Goal: Transaction & Acquisition: Book appointment/travel/reservation

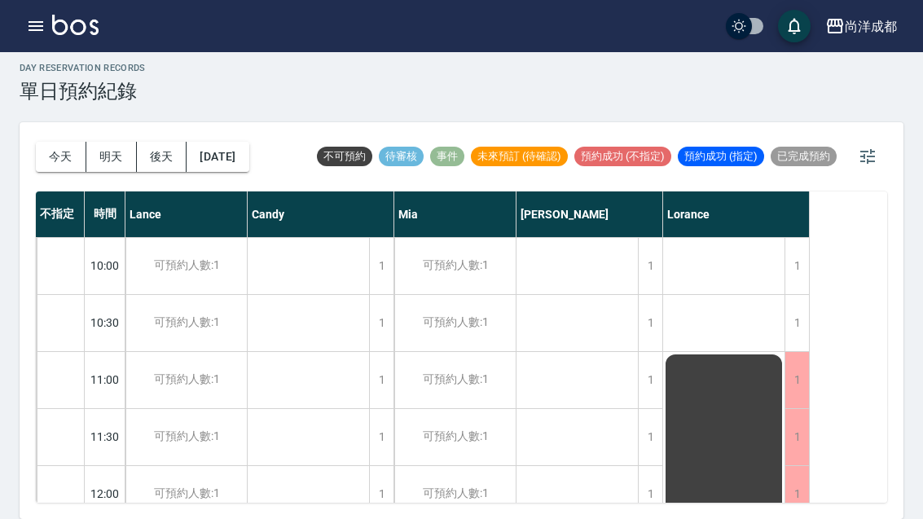
scroll to position [884, 0]
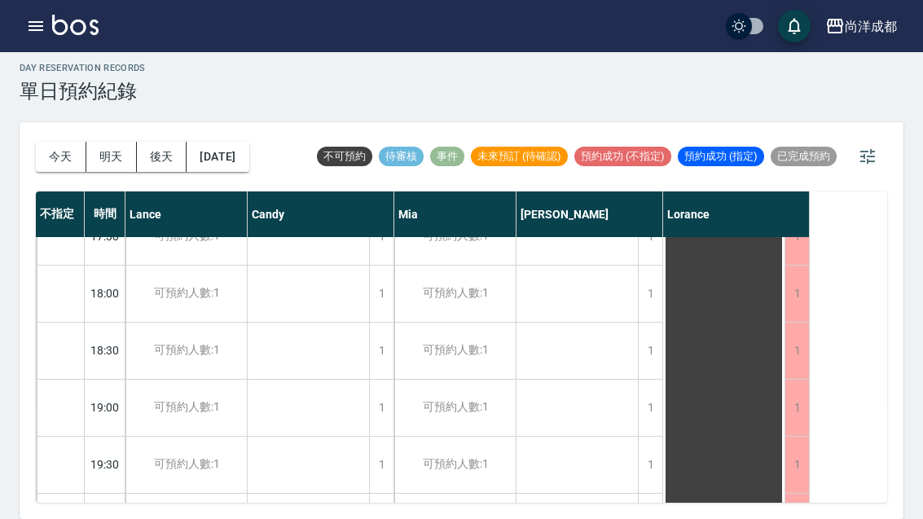
click at [209, 142] on button "[DATE]" at bounding box center [217, 157] width 62 height 30
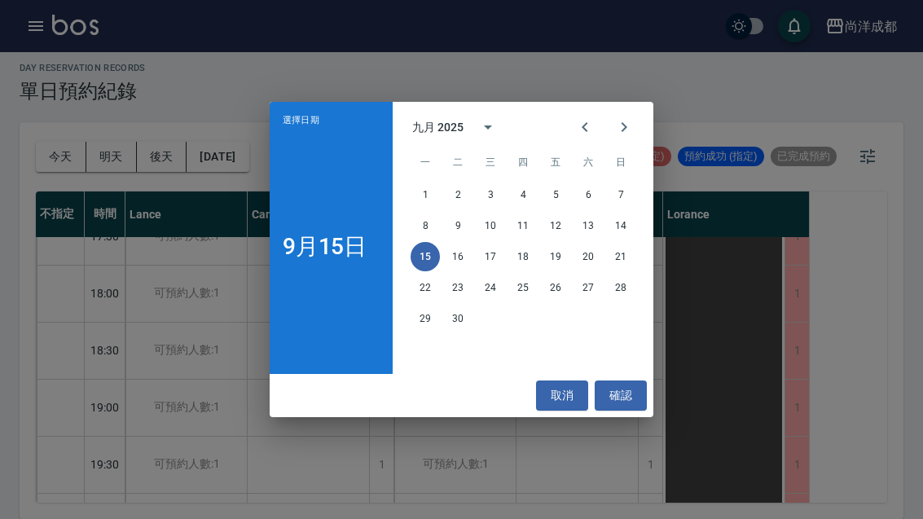
click at [551, 261] on button "19" at bounding box center [555, 256] width 29 height 29
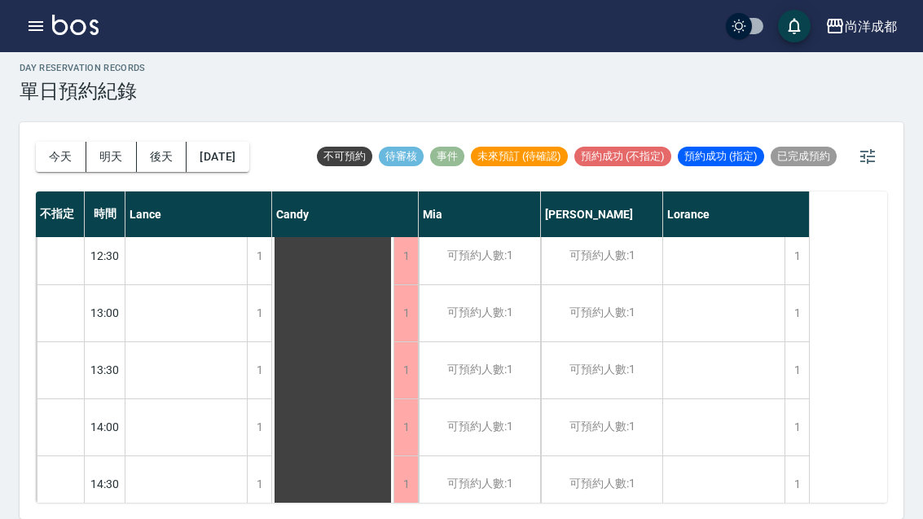
scroll to position [296, 0]
click at [606, 298] on div "可預約人數:1" at bounding box center [601, 312] width 121 height 56
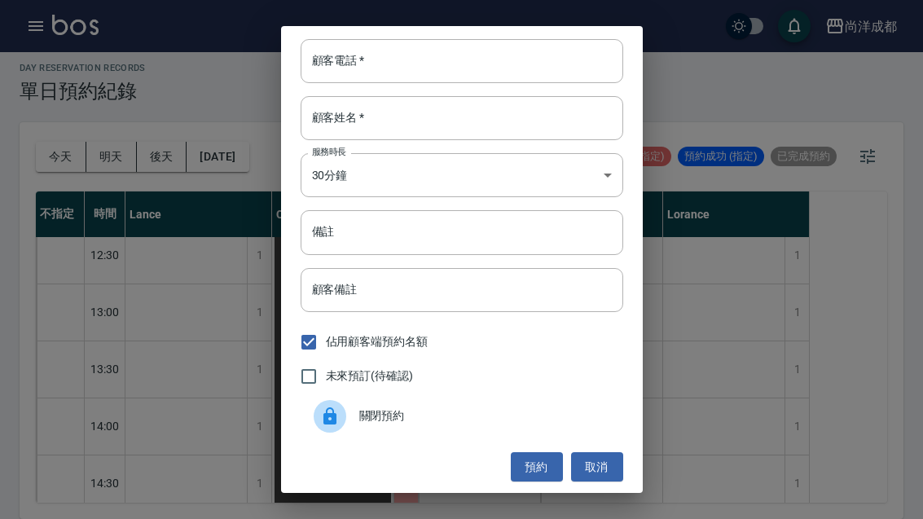
click at [508, 66] on input "顧客電話   *" at bounding box center [461, 61] width 322 height 44
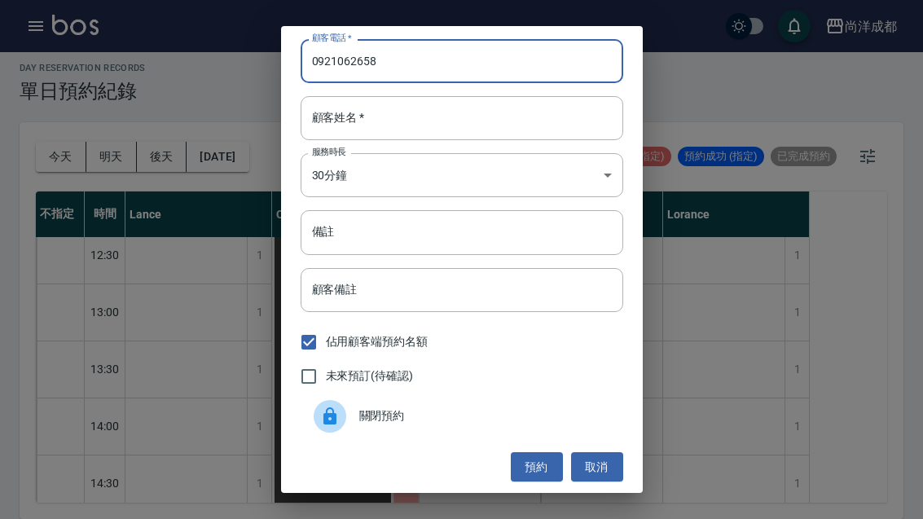
type input "0921062658"
click at [462, 127] on input "顧客姓名   *" at bounding box center [461, 118] width 322 height 44
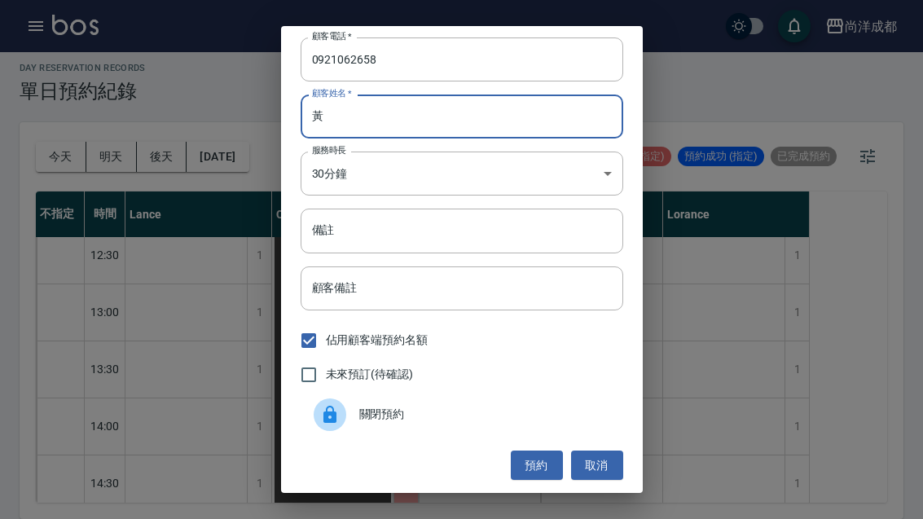
scroll to position [2, 0]
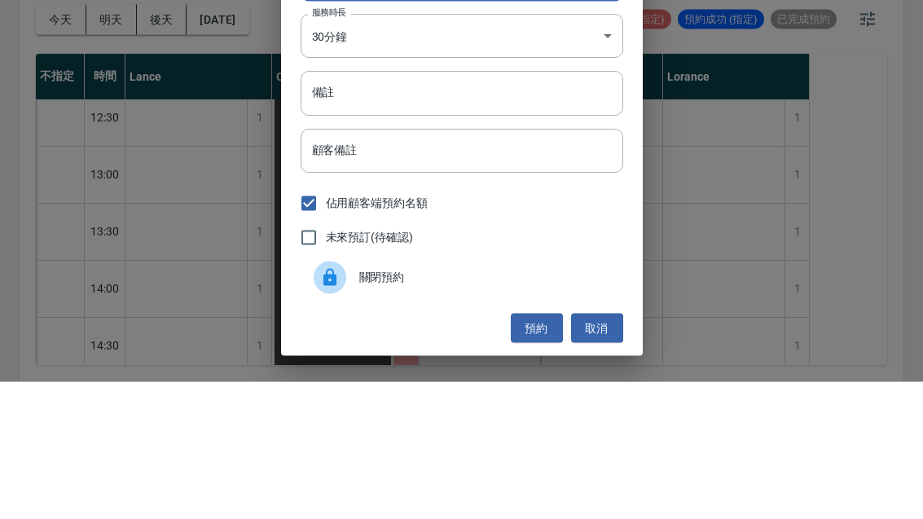
type input "黃"
click at [442, 208] on input "備註" at bounding box center [461, 230] width 322 height 44
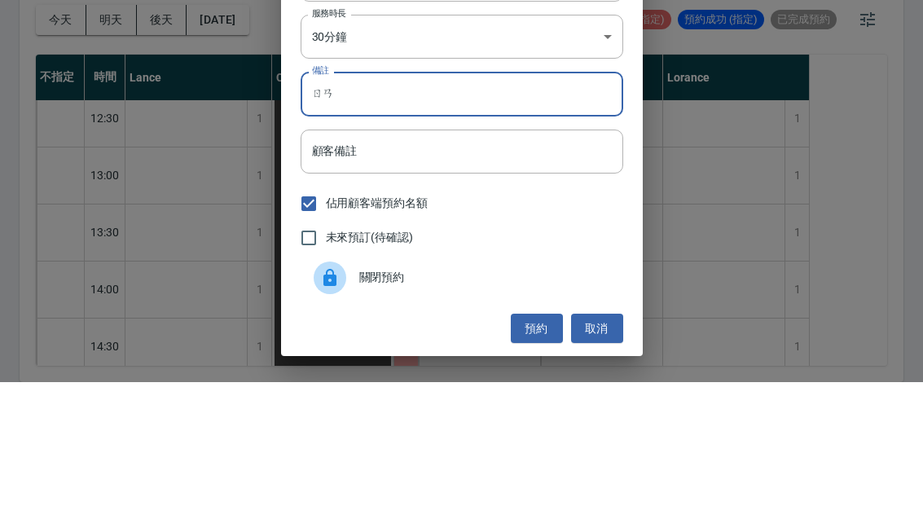
type input "ㄖ"
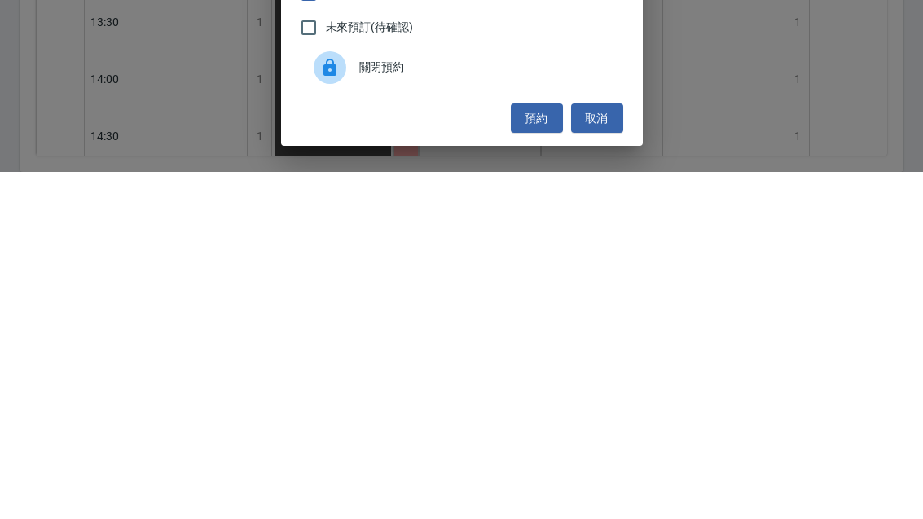
type input "剪染"
click at [550, 450] on button "預約" at bounding box center [537, 465] width 52 height 30
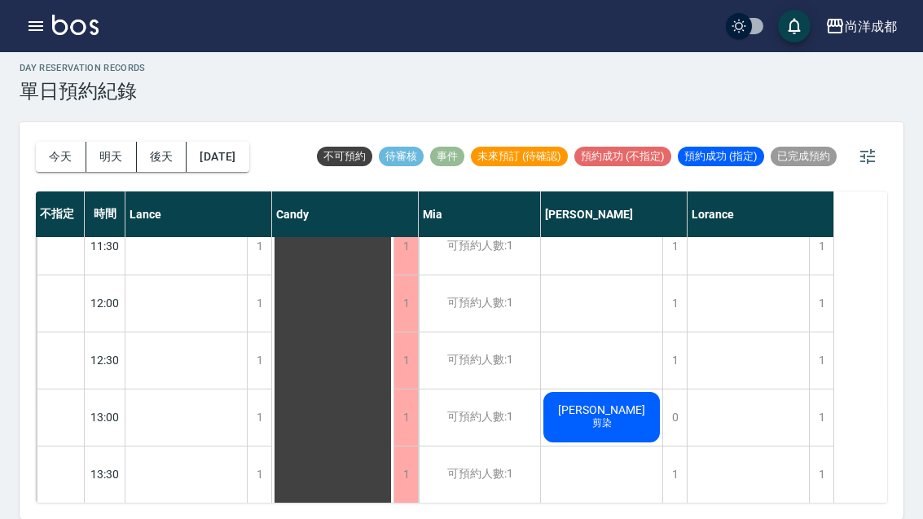
scroll to position [189, 0]
click at [44, 142] on button "今天" at bounding box center [61, 157] width 50 height 30
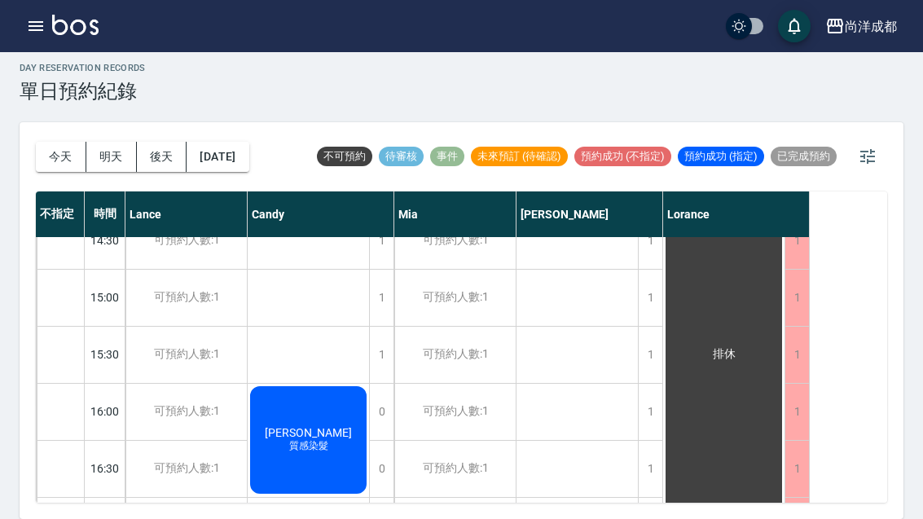
scroll to position [535, 0]
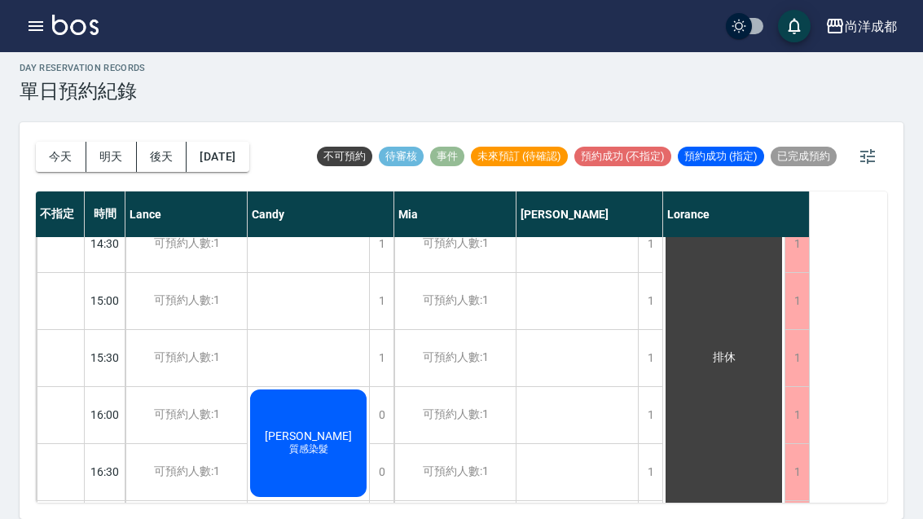
click at [644, 387] on div "1" at bounding box center [650, 415] width 24 height 56
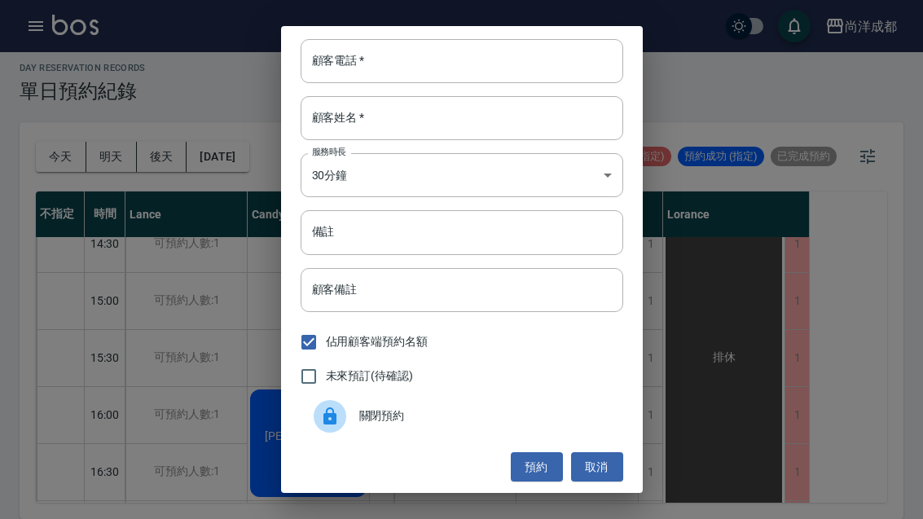
click at [488, 113] on input "顧客姓名   *" at bounding box center [461, 118] width 322 height 44
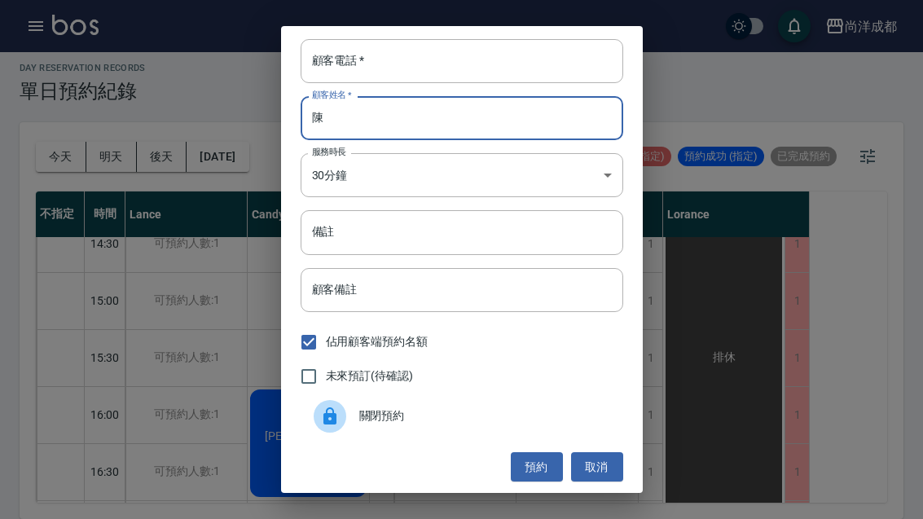
type input "陳"
click at [409, 59] on input "顧客電話   *" at bounding box center [461, 61] width 322 height 44
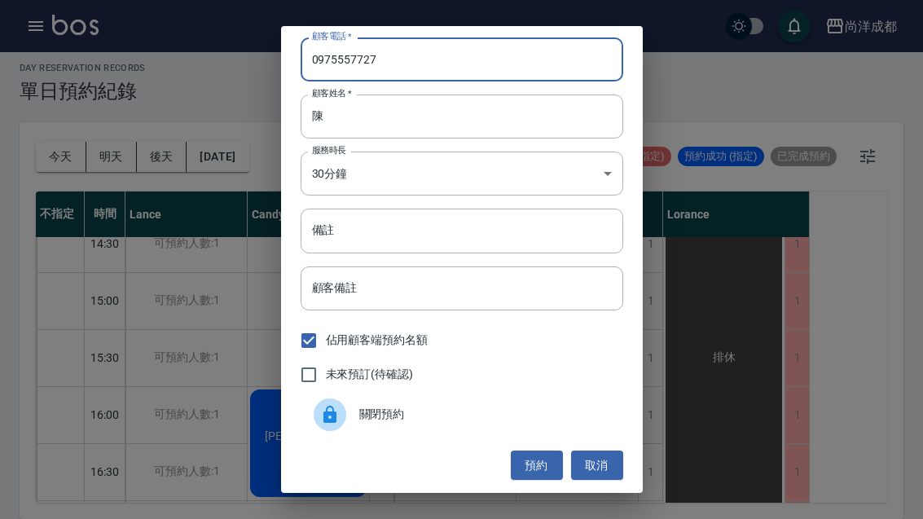
scroll to position [2, 0]
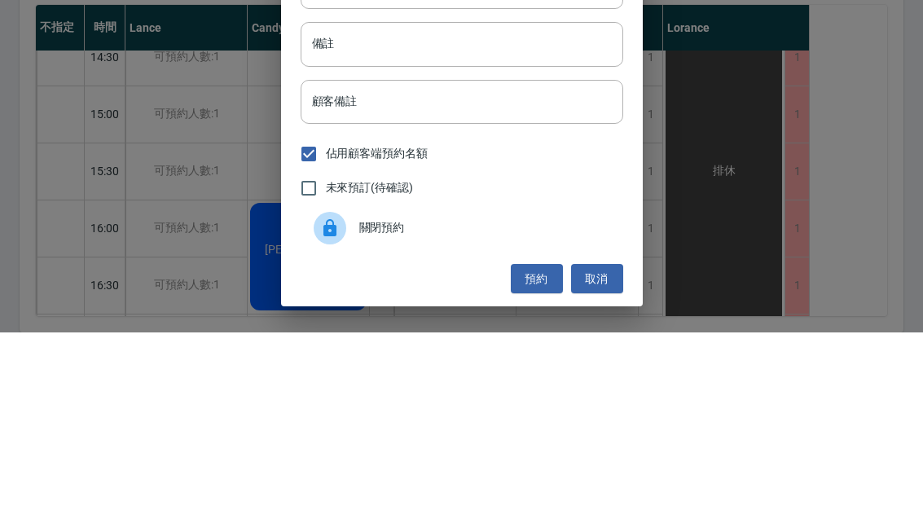
type input "0975557727"
click at [515, 208] on input "備註" at bounding box center [461, 230] width 322 height 44
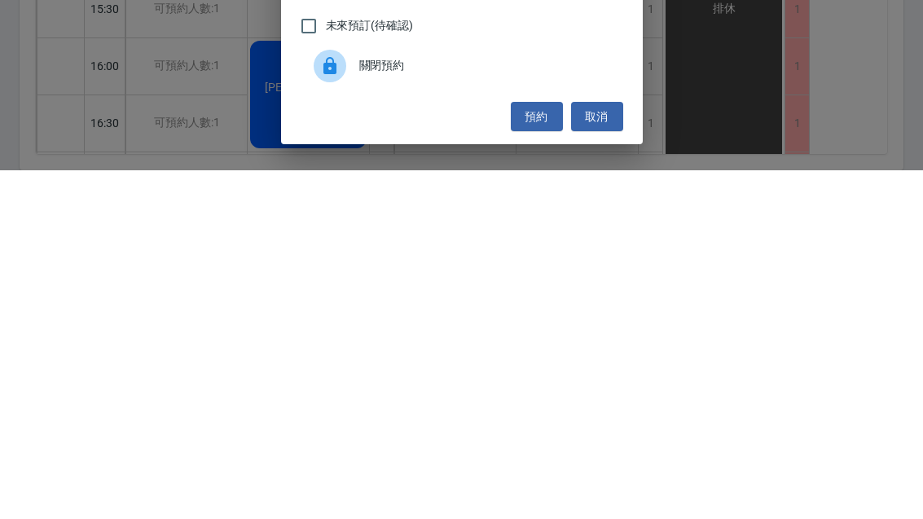
type input "剪"
click at [520, 450] on button "預約" at bounding box center [537, 465] width 52 height 30
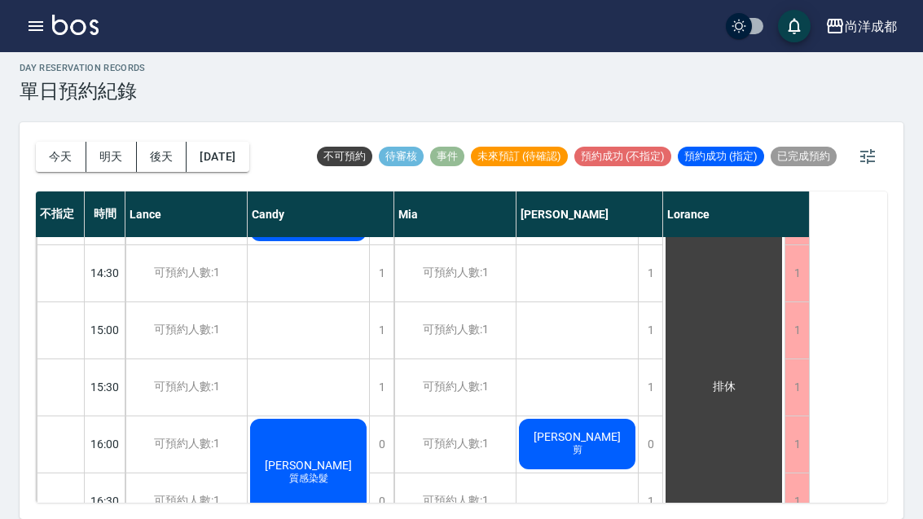
scroll to position [507, 0]
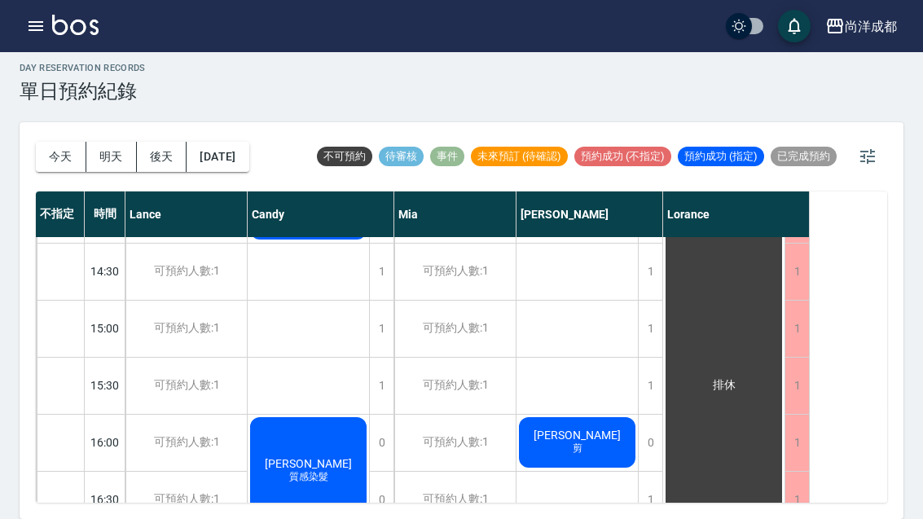
click at [331, 470] on span "質感染髮" at bounding box center [309, 477] width 46 height 14
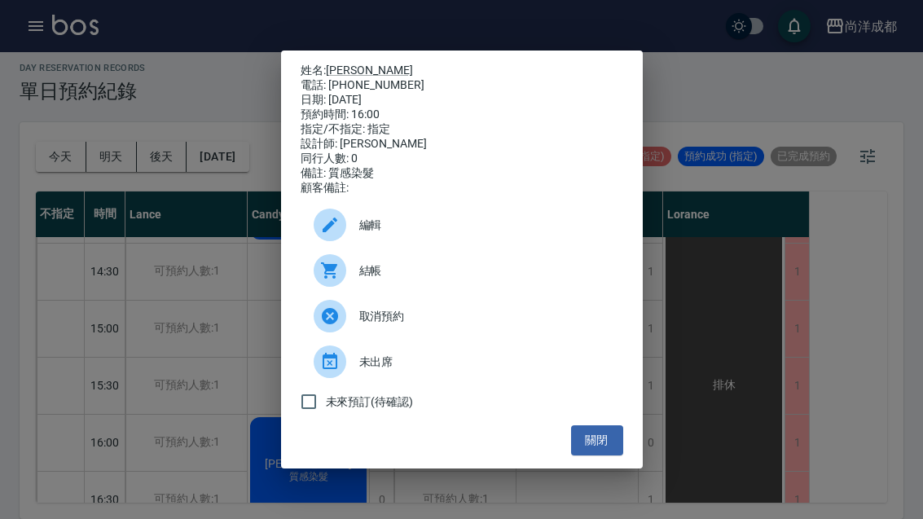
click at [576, 455] on button "關閉" at bounding box center [597, 440] width 52 height 30
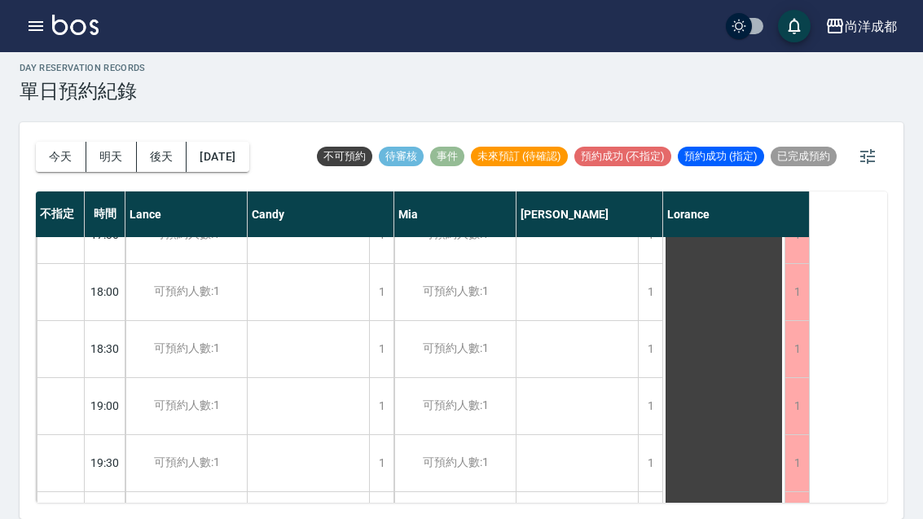
scroll to position [884, 0]
click at [870, 509] on div "[DATE] [DATE] [DATE] [DATE] 不可預約 待審核 事件 未來預訂 (待確認) 預約成功 (不指定) 預約成功 (指定) 已完成預約 不…" at bounding box center [462, 320] width 884 height 397
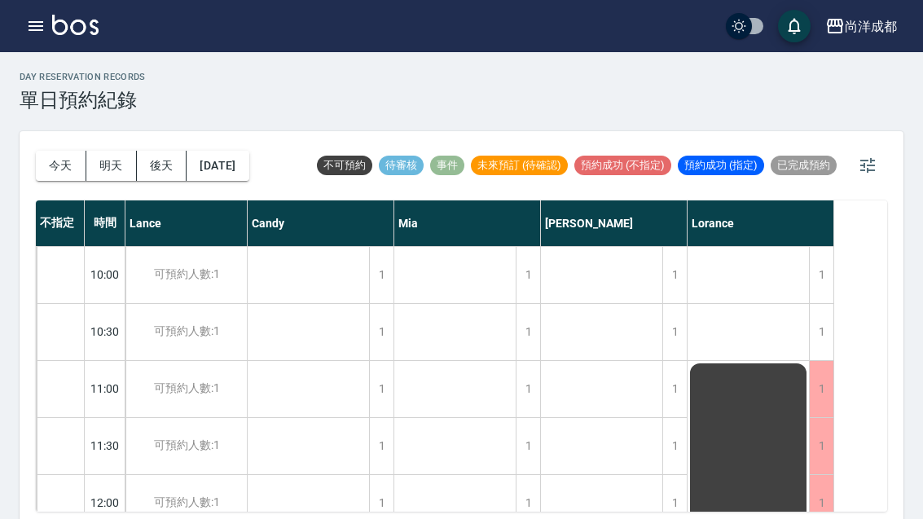
scroll to position [0, 0]
click at [76, 159] on button "今天" at bounding box center [61, 166] width 50 height 30
click at [248, 167] on button "[DATE]" at bounding box center [217, 166] width 62 height 30
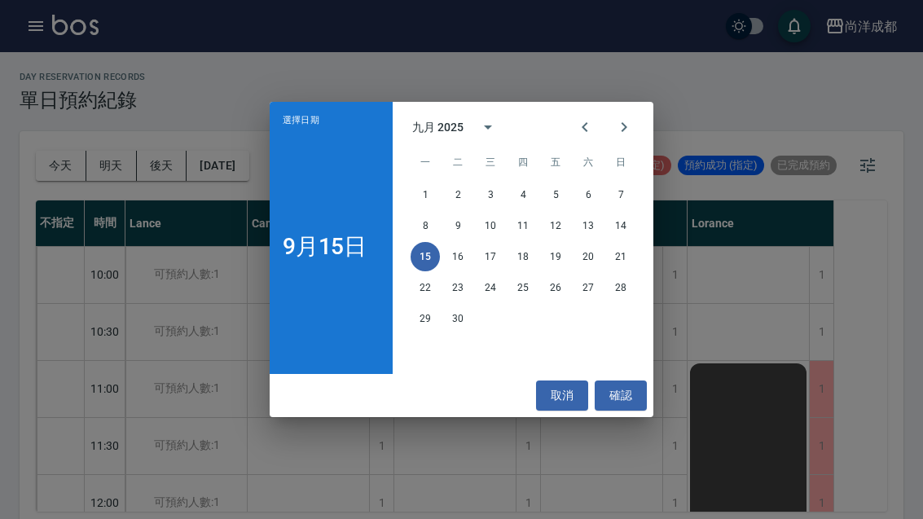
click at [594, 259] on button "20" at bounding box center [587, 256] width 29 height 29
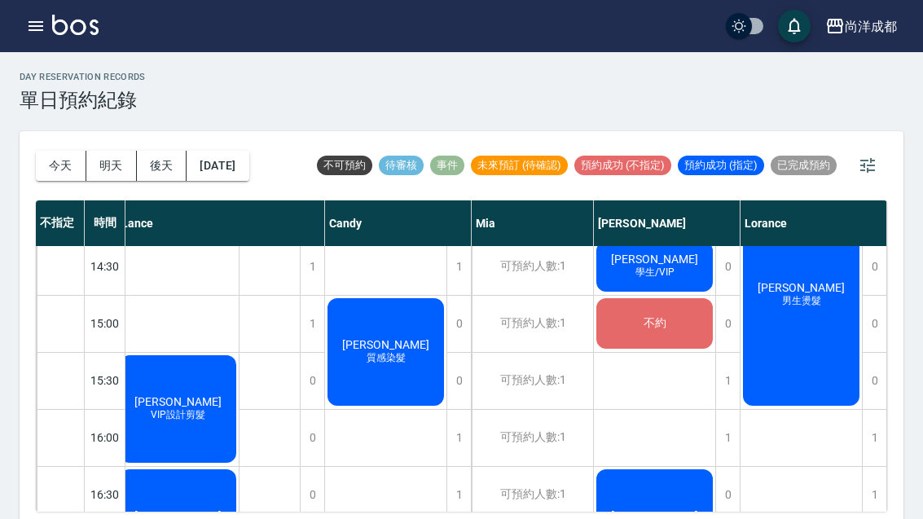
scroll to position [521, 8]
click at [814, 464] on div "[PERSON_NAME] 男生燙髮" at bounding box center [801, 323] width 122 height 1197
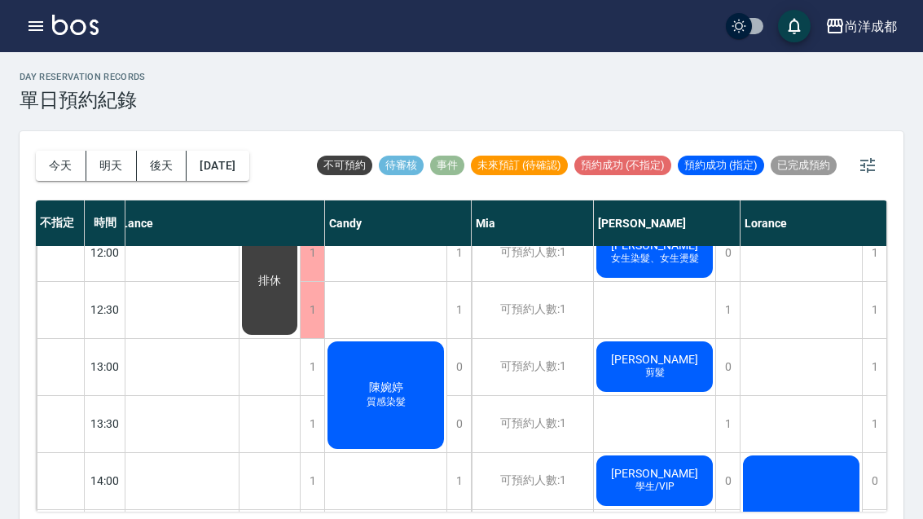
scroll to position [252, 8]
